Goal: Check status: Check status

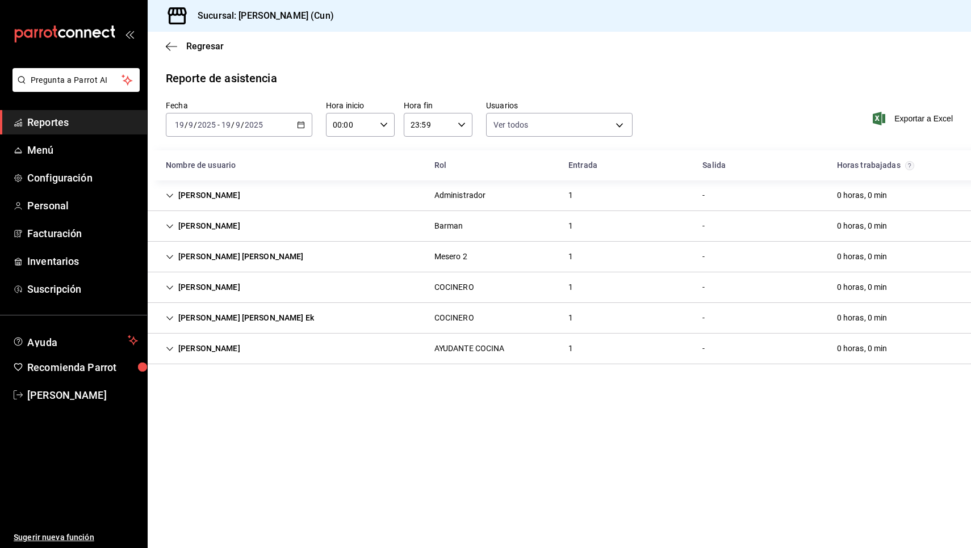
click at [93, 122] on span "Reportes" at bounding box center [82, 122] width 111 height 15
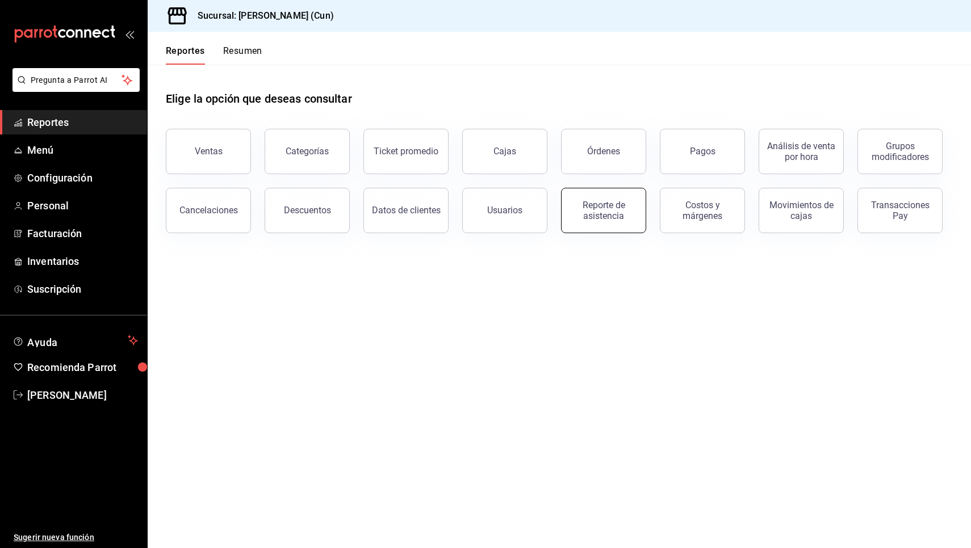
click at [618, 209] on div "Reporte de asistencia" at bounding box center [603, 211] width 70 height 22
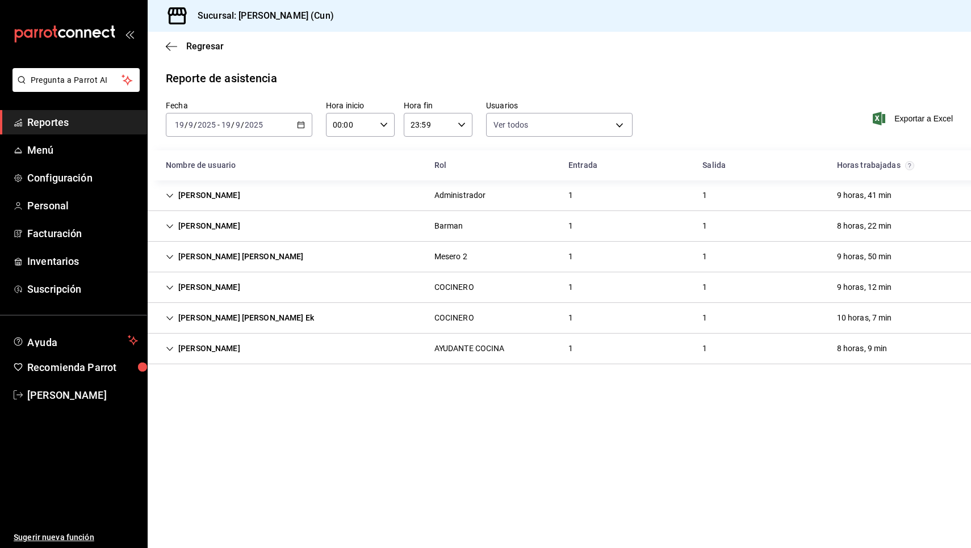
click at [300, 121] on div "2025-09-19 19 / 9 / 2025 - 2025-09-19 19 / 9 / 2025" at bounding box center [239, 125] width 146 height 24
click at [214, 163] on span "Hoy" at bounding box center [219, 159] width 88 height 12
click at [305, 126] on div "2025-09-19 19 / 9 / 2025 - 2025-09-19 19 / 9 / 2025" at bounding box center [239, 125] width 146 height 24
click at [188, 160] on span "Hoy" at bounding box center [219, 159] width 88 height 12
click at [299, 125] on icon "button" at bounding box center [301, 125] width 8 height 8
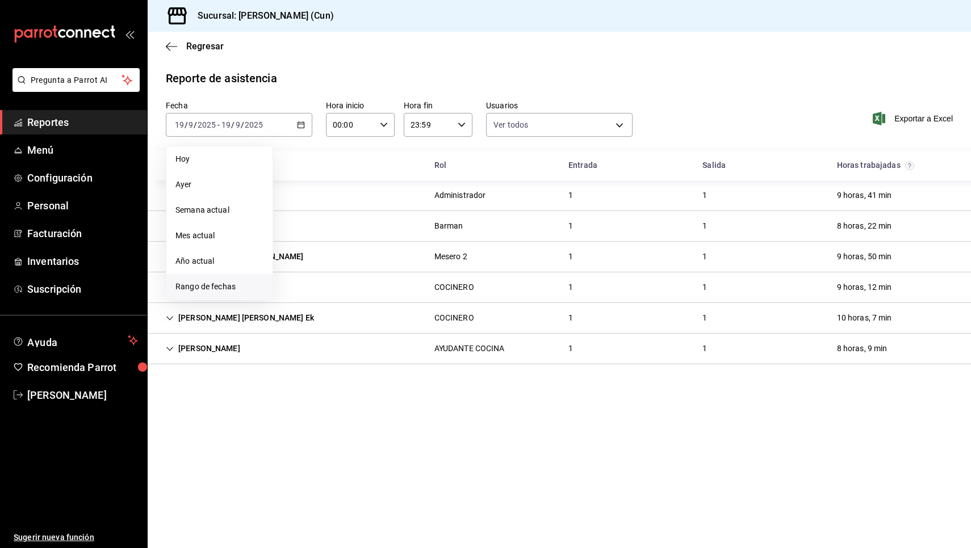
click at [206, 285] on span "Rango de fechas" at bounding box center [219, 287] width 88 height 12
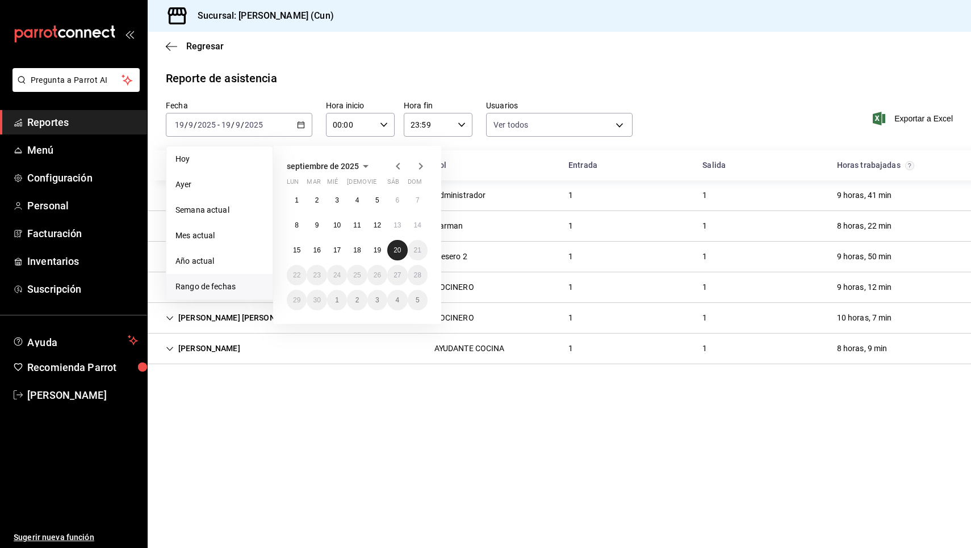
click at [398, 253] on abbr "20" at bounding box center [396, 250] width 7 height 8
